Goal: Navigation & Orientation: Find specific page/section

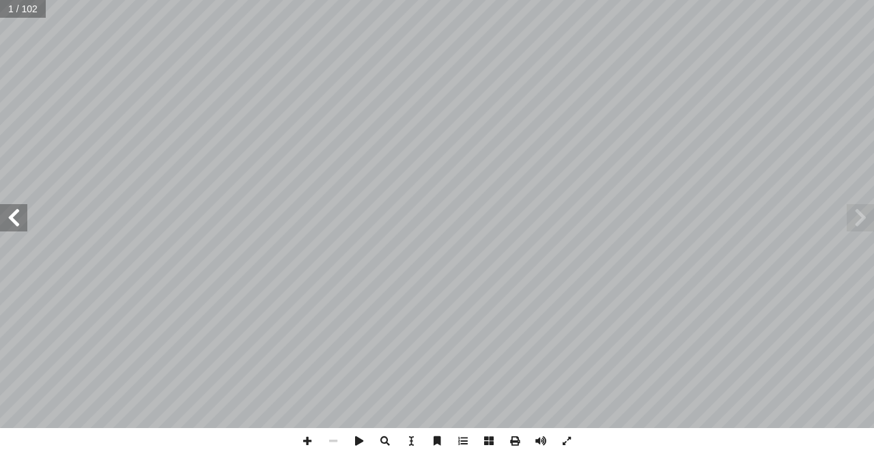
click at [8, 216] on span at bounding box center [13, 217] width 27 height 27
click at [10, 208] on span at bounding box center [13, 217] width 27 height 27
click at [540, 447] on span at bounding box center [541, 441] width 26 height 26
click at [535, 438] on span at bounding box center [541, 441] width 26 height 26
click at [17, 222] on span at bounding box center [13, 217] width 27 height 27
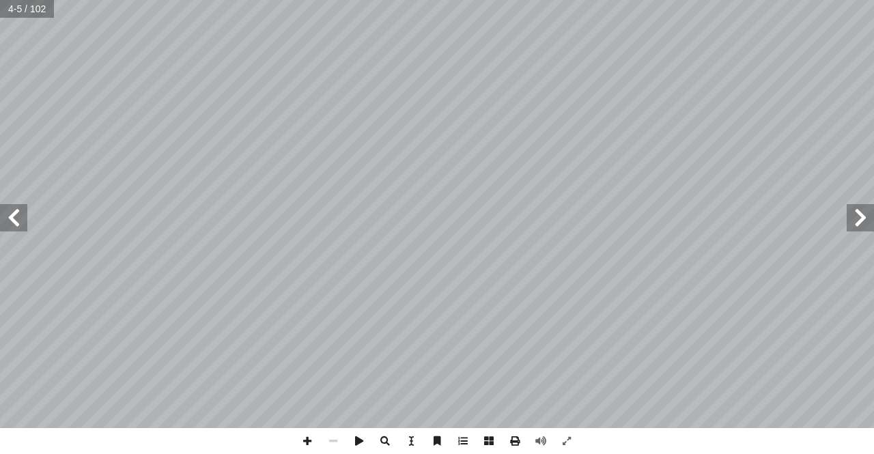
click at [16, 222] on span at bounding box center [13, 217] width 27 height 27
click at [1, 214] on span at bounding box center [13, 217] width 27 height 27
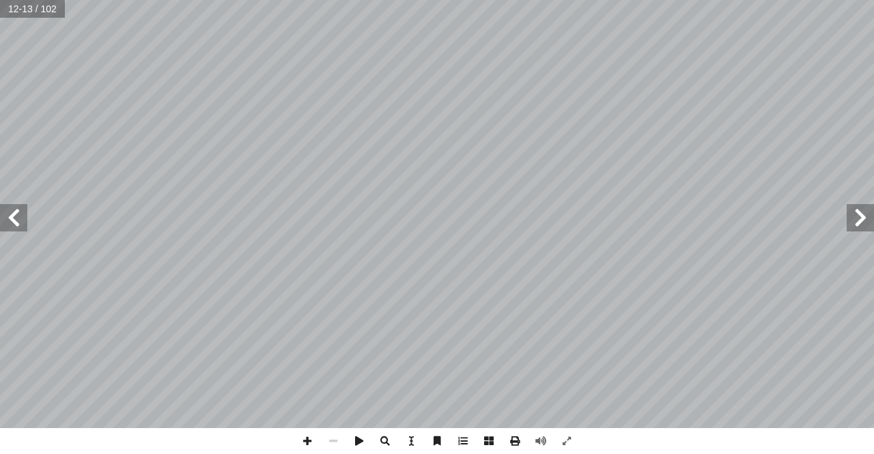
click at [863, 218] on span at bounding box center [860, 217] width 27 height 27
drag, startPoint x: 550, startPoint y: 442, endPoint x: 540, endPoint y: 432, distance: 14.5
click at [549, 441] on span at bounding box center [541, 441] width 26 height 26
